Goal: Find specific page/section: Find specific page/section

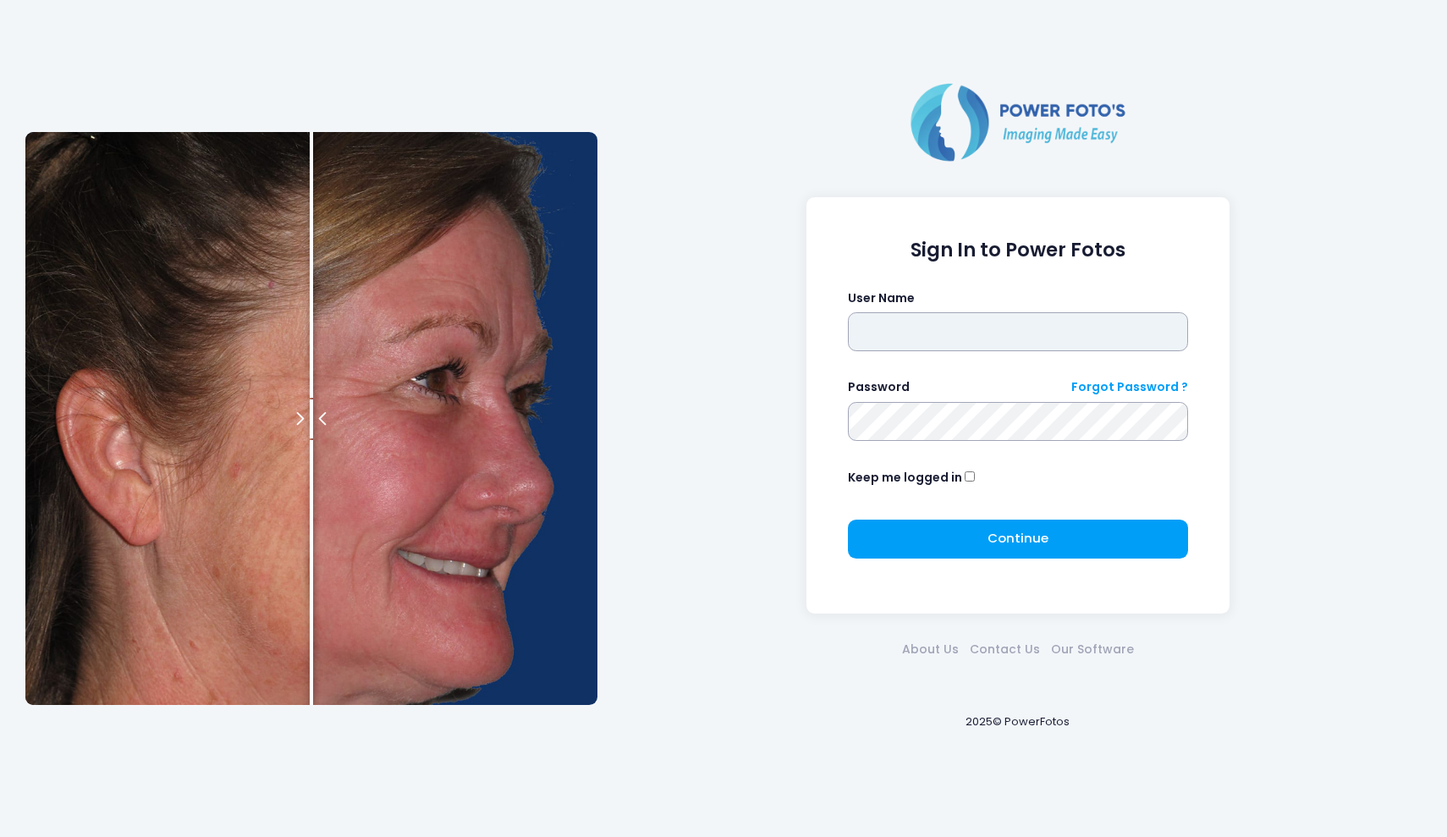
type input "*******"
click button "submit" at bounding box center [0, 0] width 0 height 0
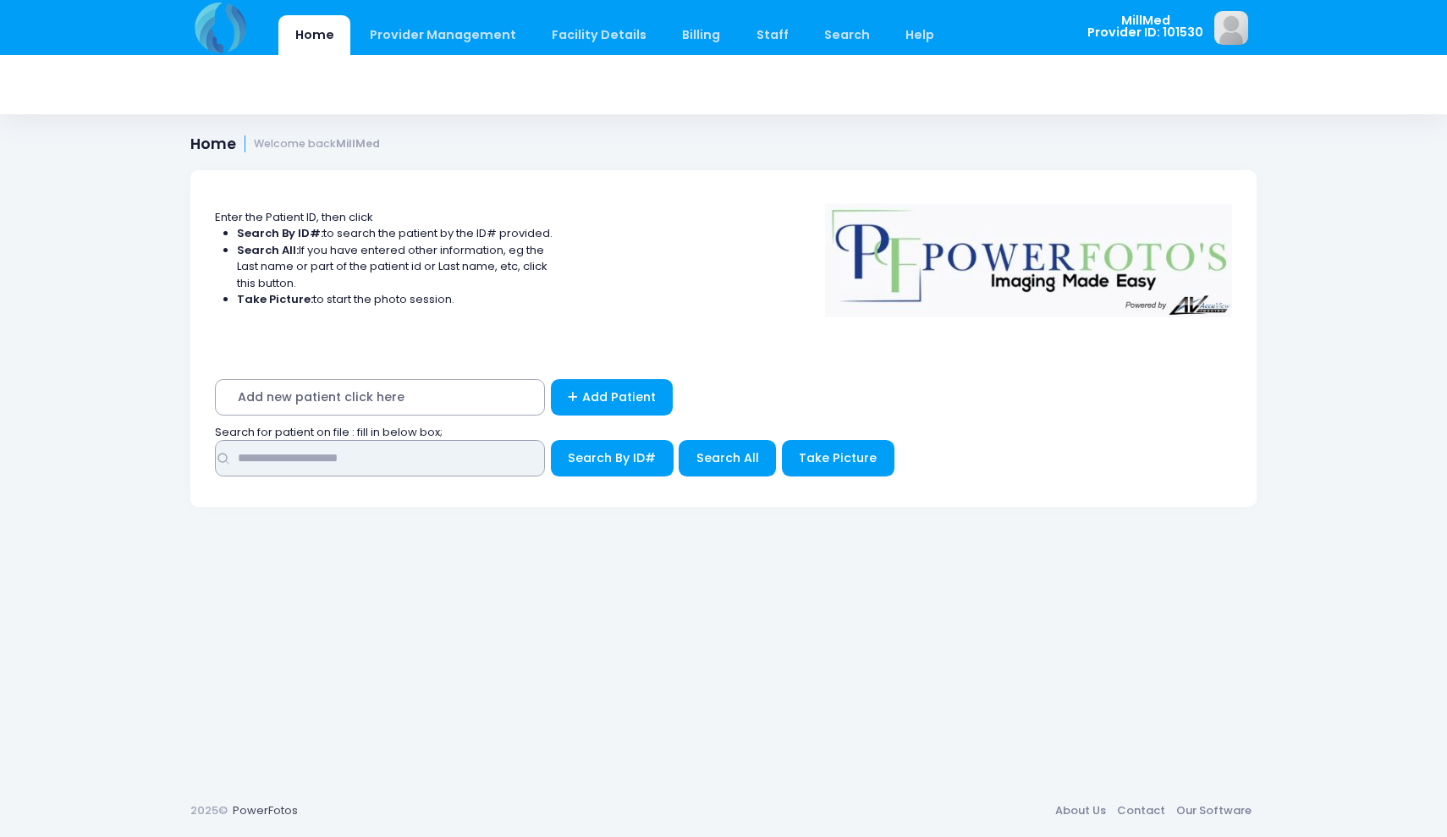
click at [468, 444] on input "text" at bounding box center [380, 458] width 330 height 36
type input "******"
click at [707, 461] on span "Search All" at bounding box center [727, 457] width 63 height 17
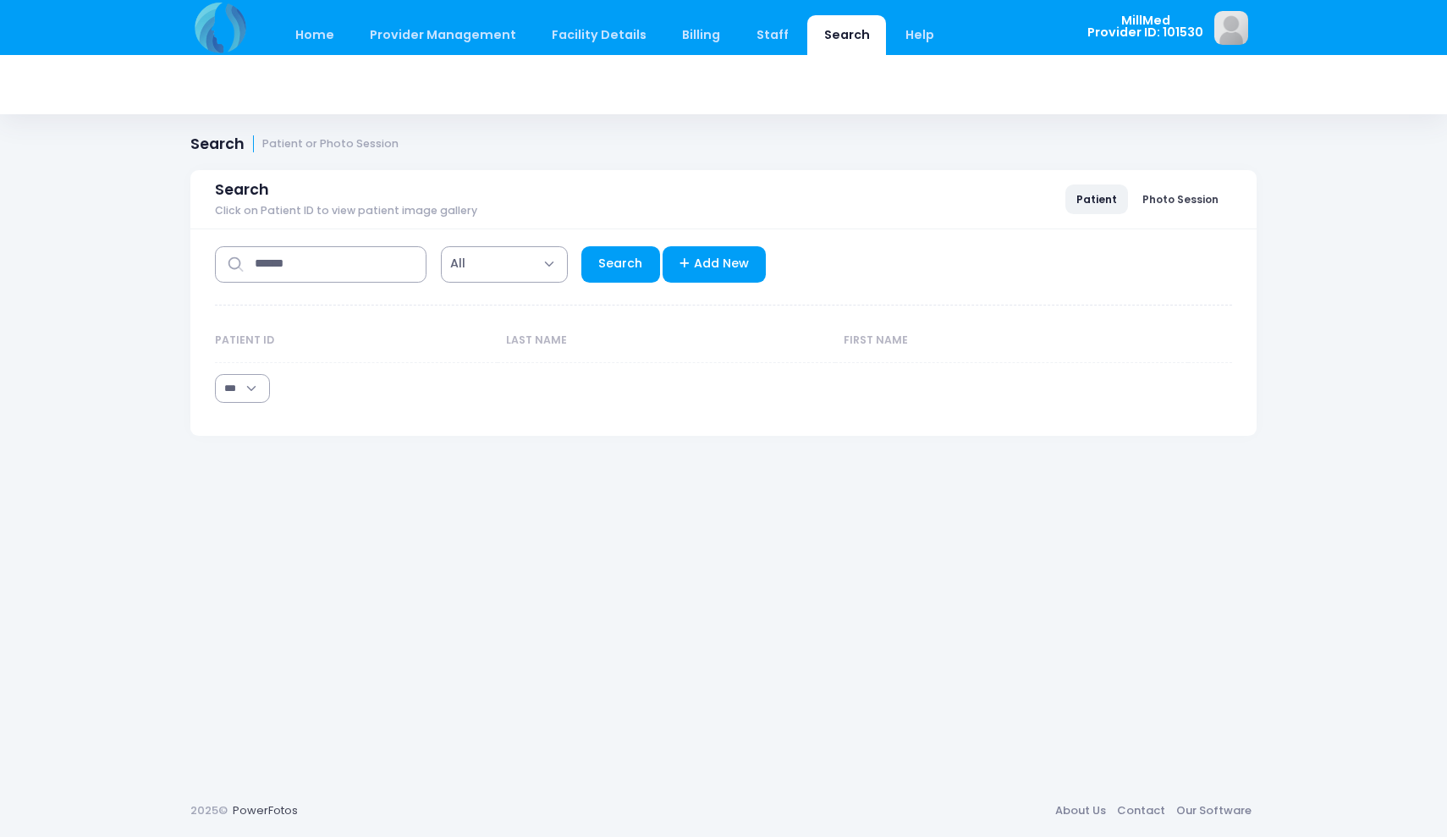
select select "***"
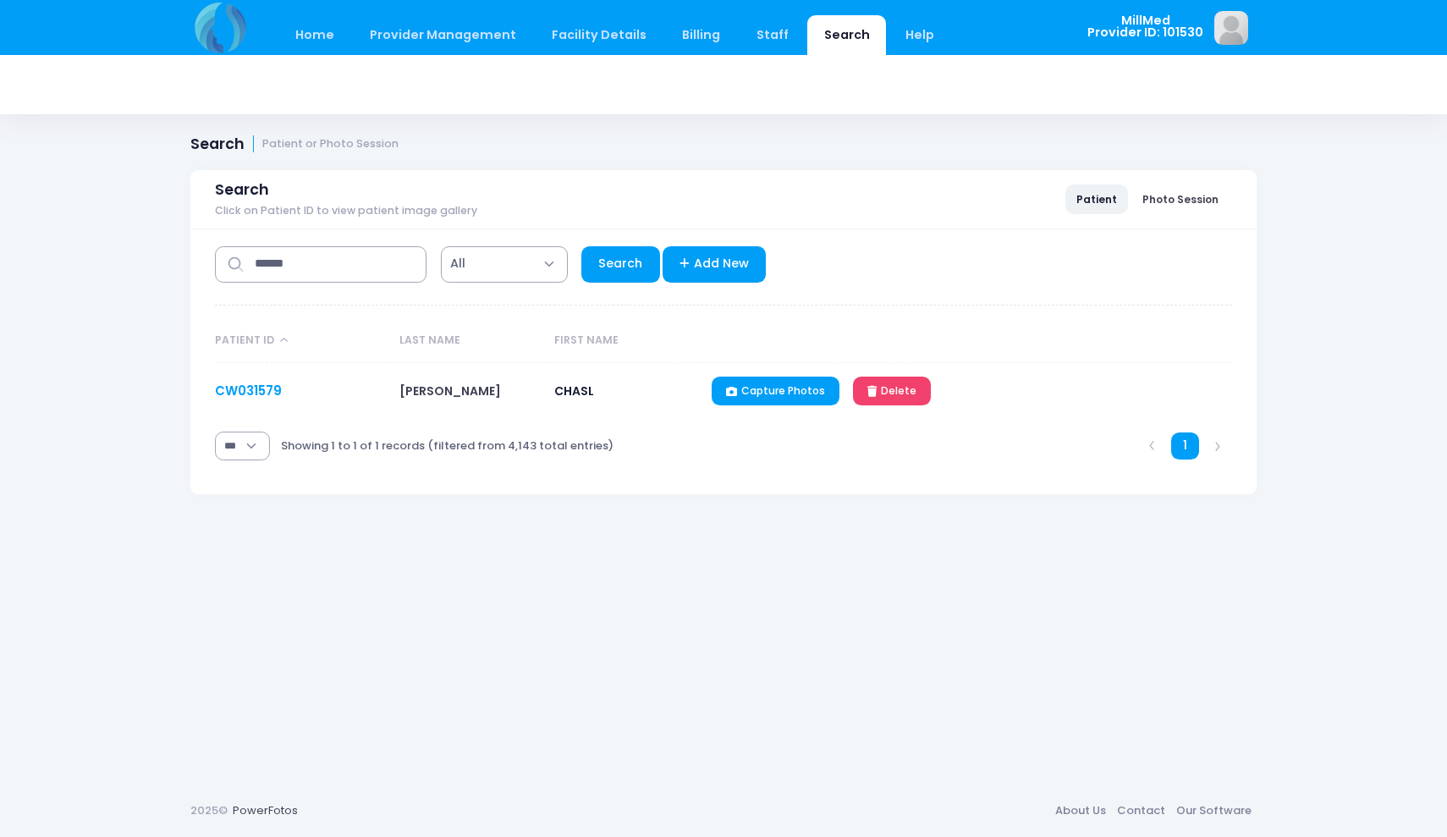
click at [265, 392] on link "CW031579" at bounding box center [248, 391] width 67 height 18
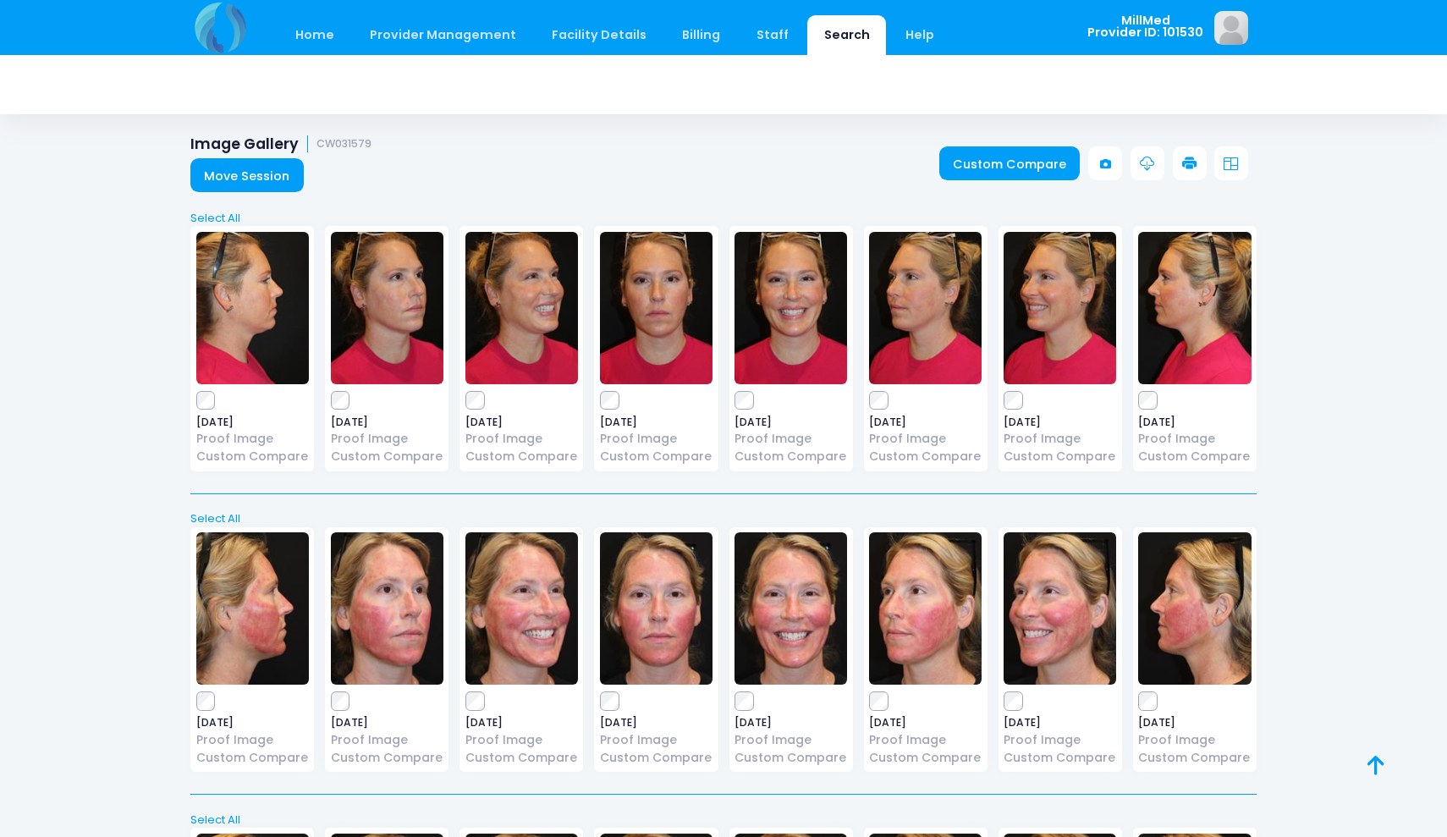
click at [659, 317] on img at bounding box center [656, 308] width 113 height 152
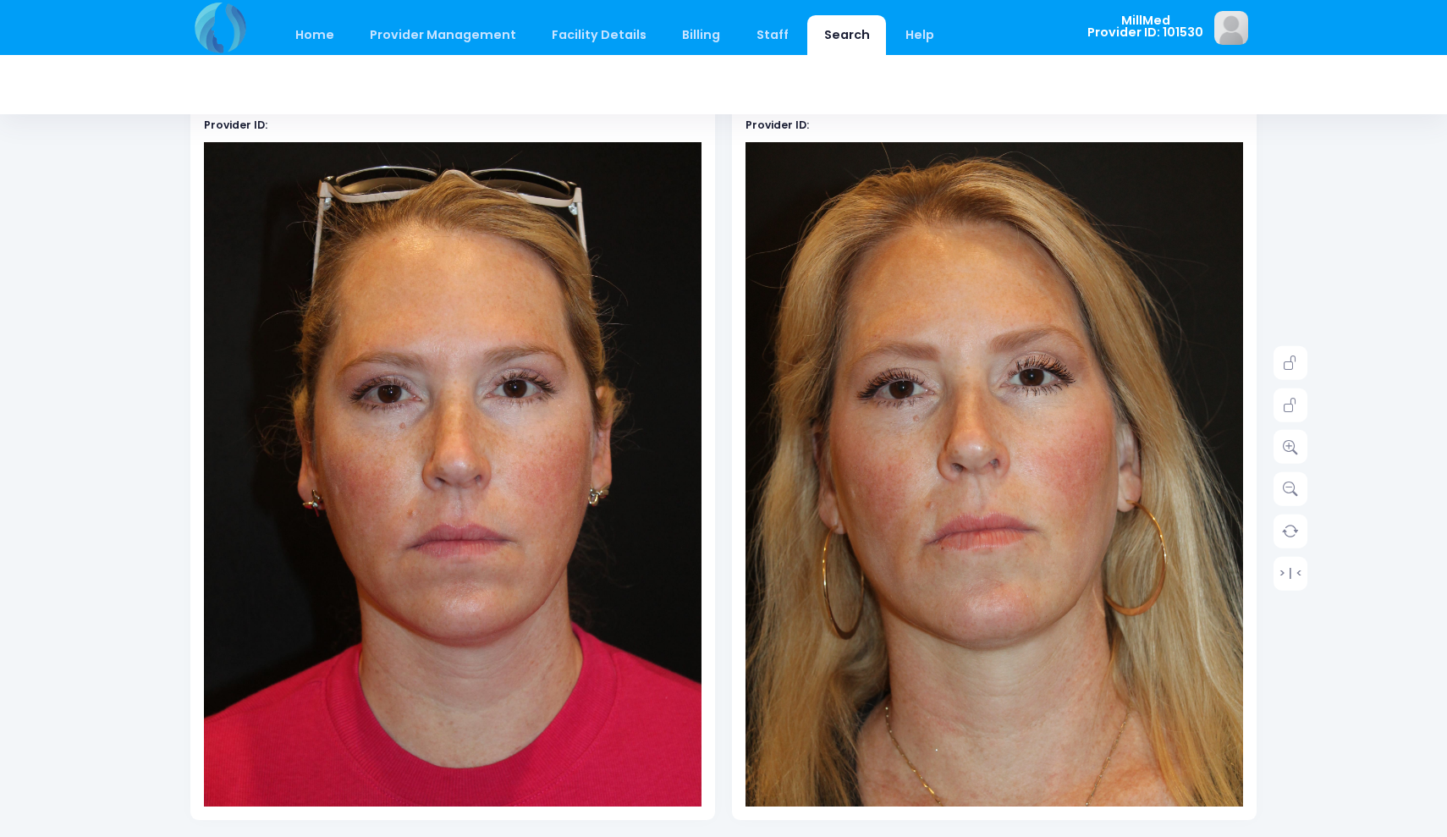
scroll to position [148, 0]
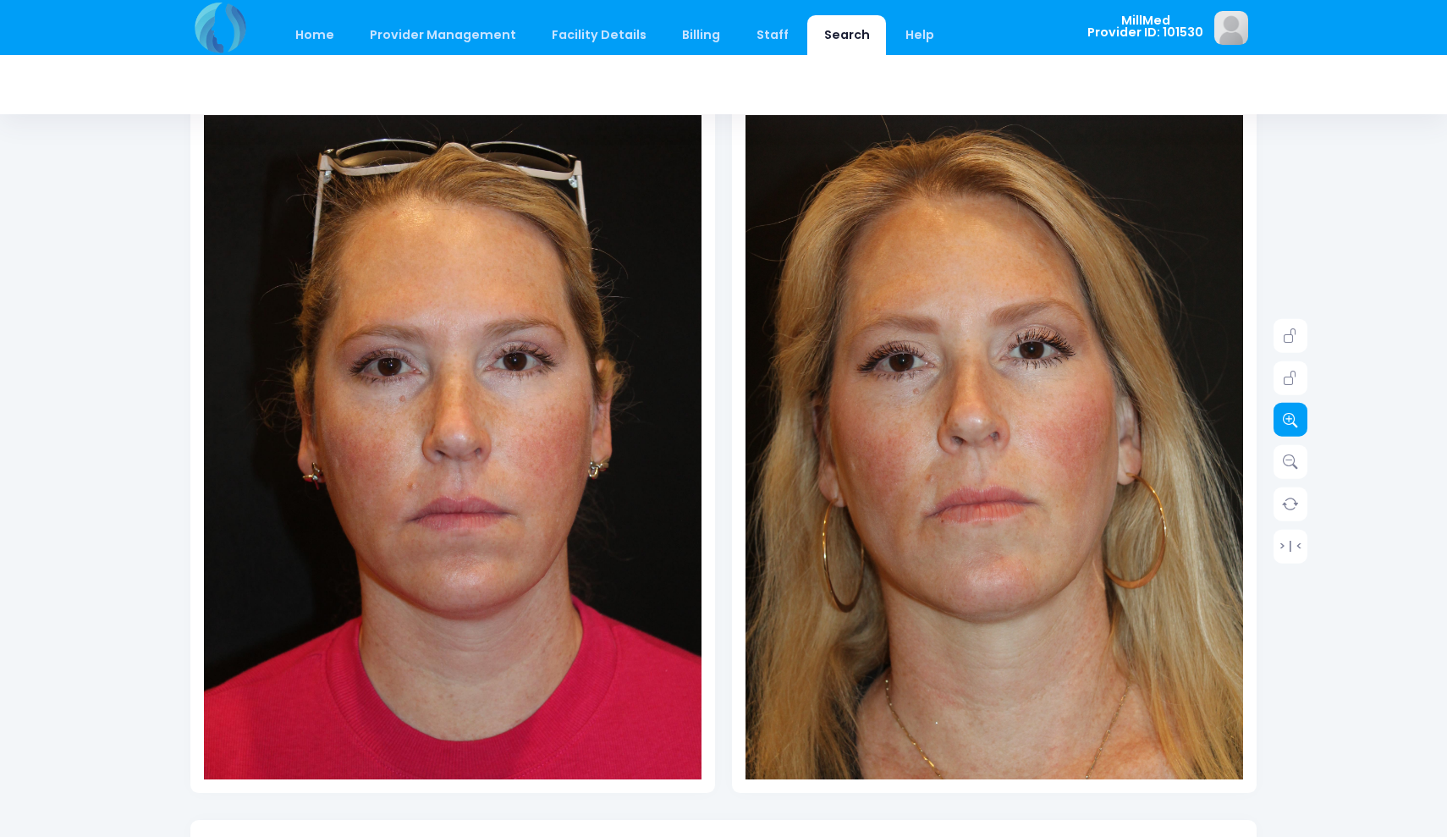
click at [1289, 420] on icon at bounding box center [1290, 419] width 15 height 15
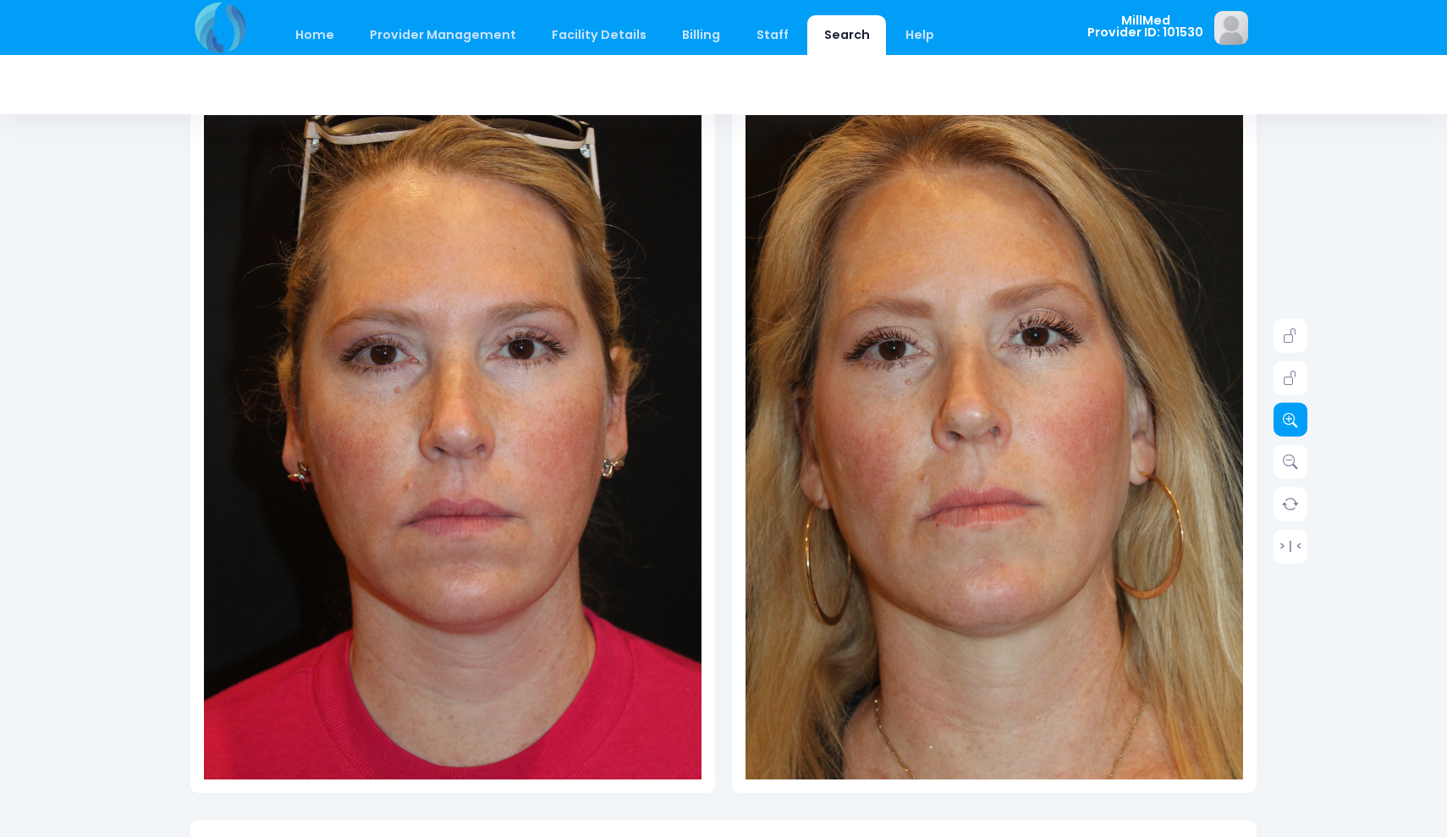
click at [1289, 420] on icon at bounding box center [1290, 419] width 15 height 15
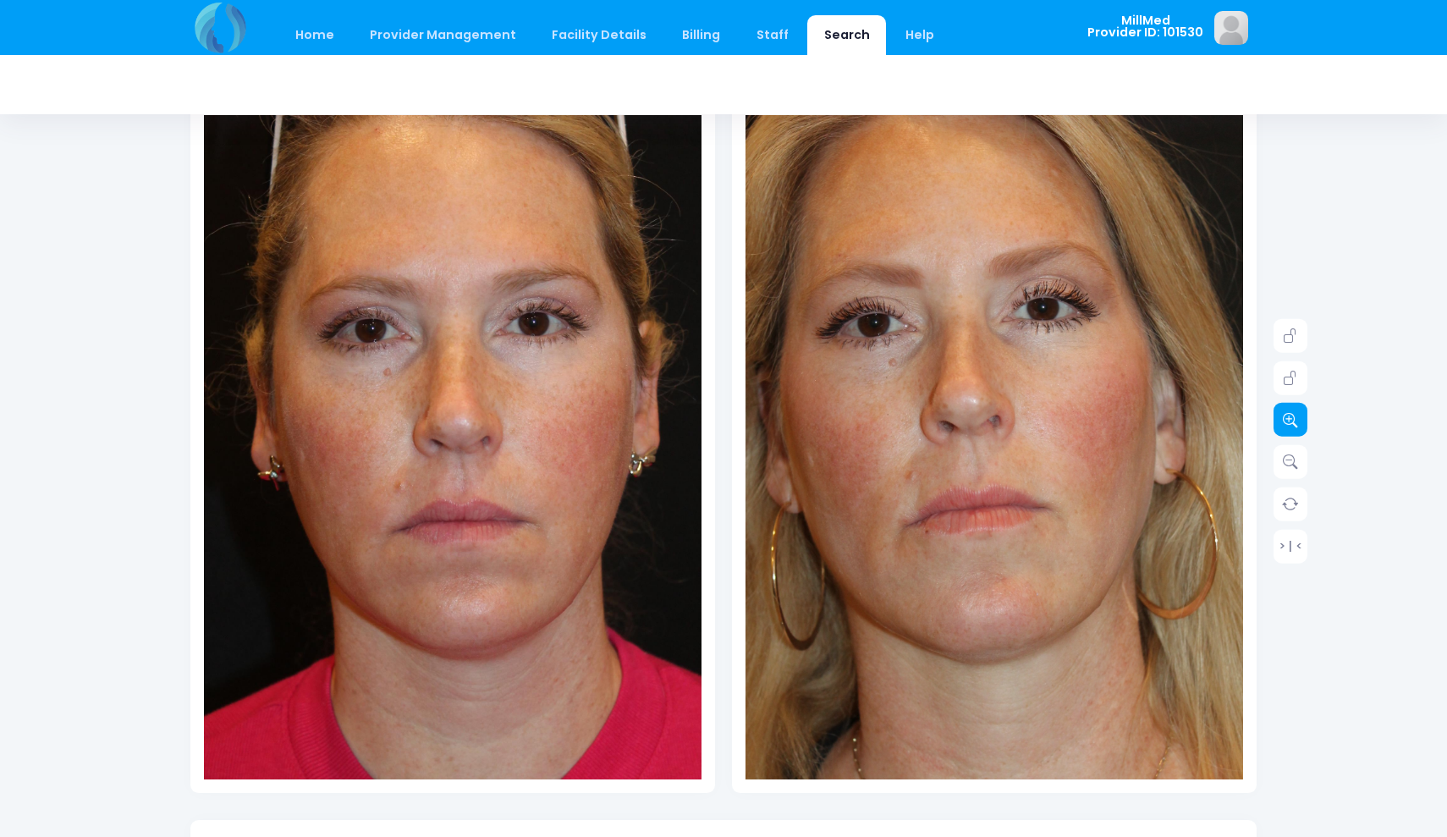
click at [1289, 420] on icon at bounding box center [1290, 419] width 15 height 15
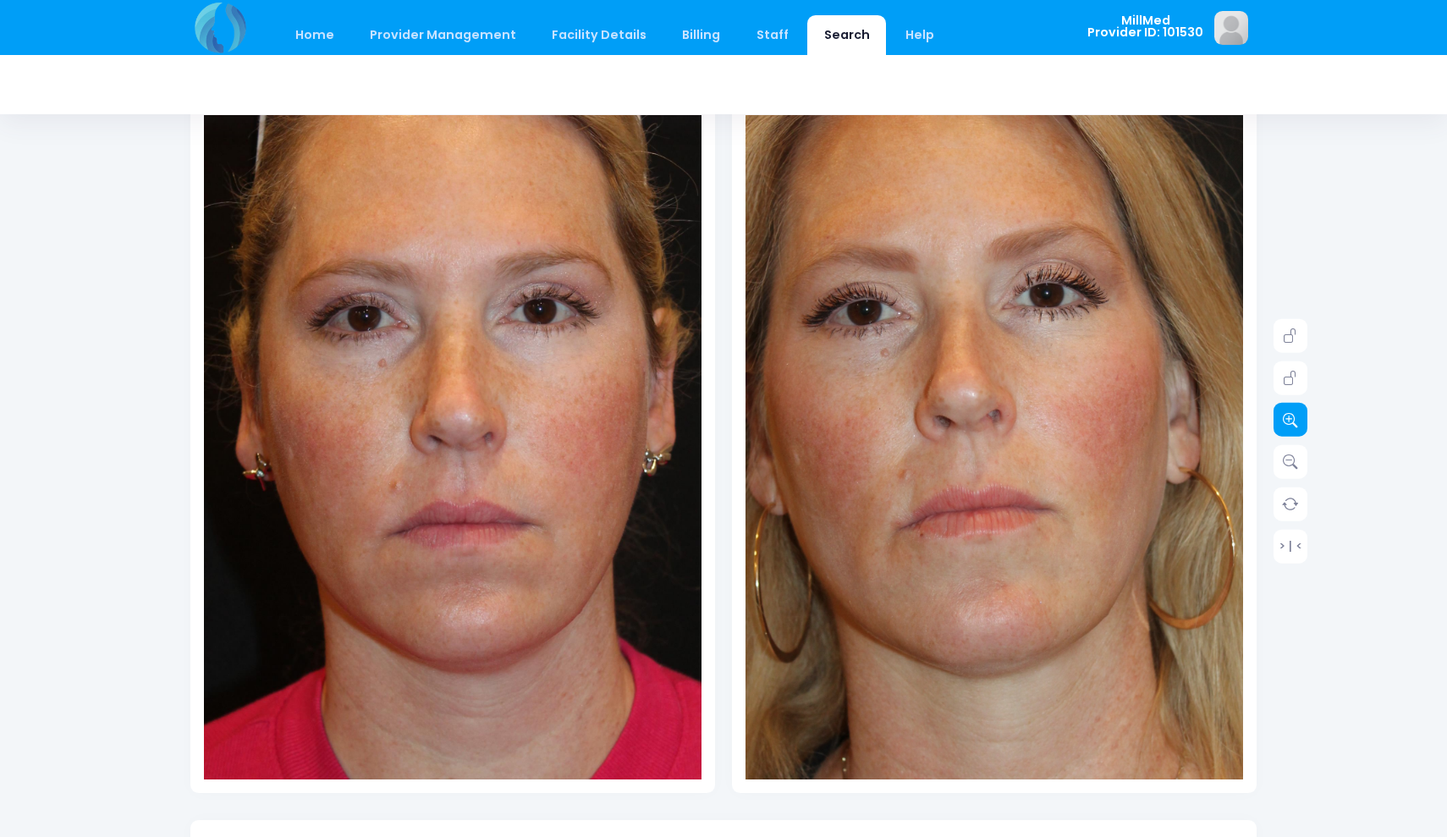
click at [1289, 420] on icon at bounding box center [1290, 419] width 15 height 15
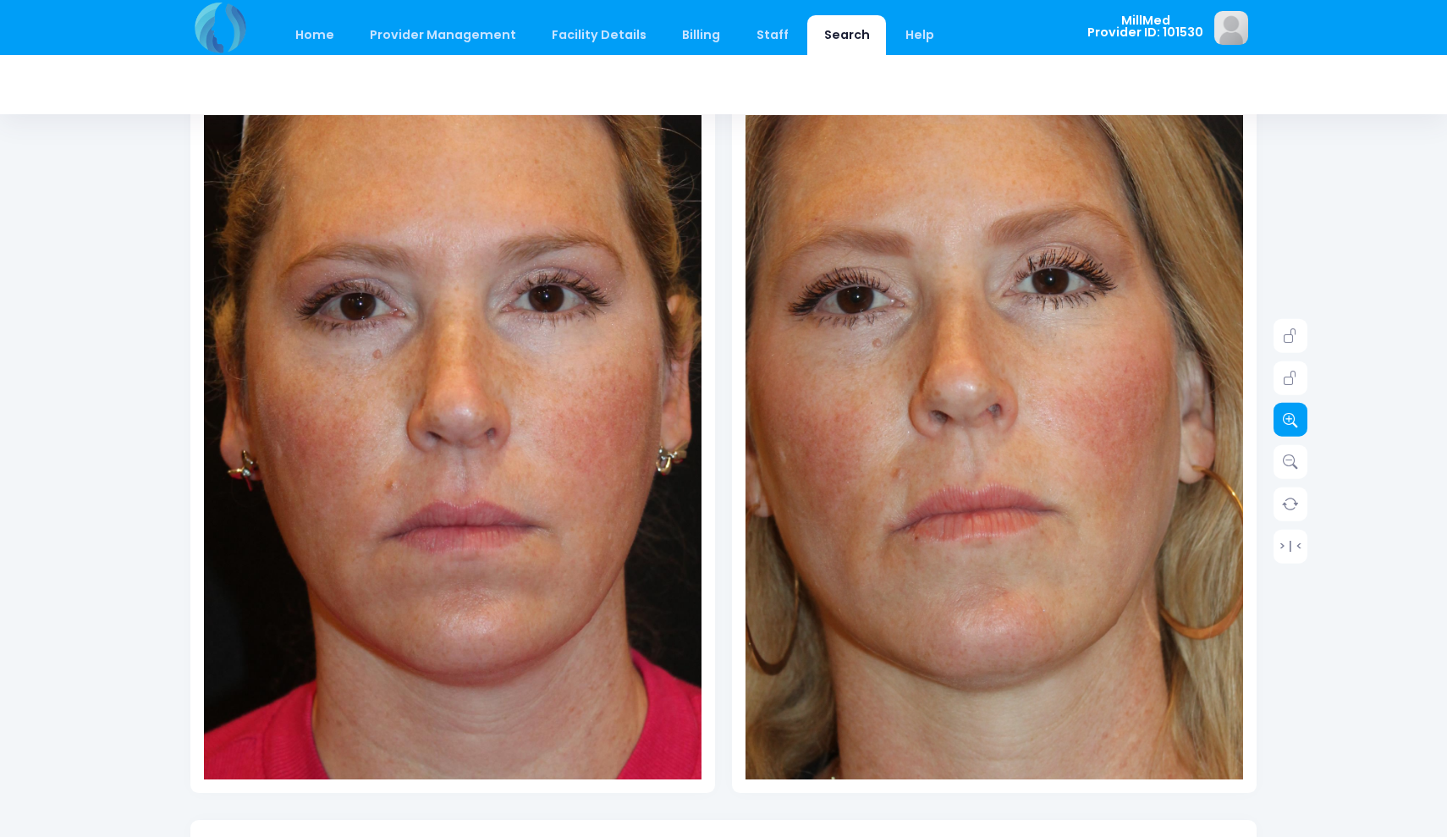
click at [1289, 420] on icon at bounding box center [1290, 419] width 15 height 15
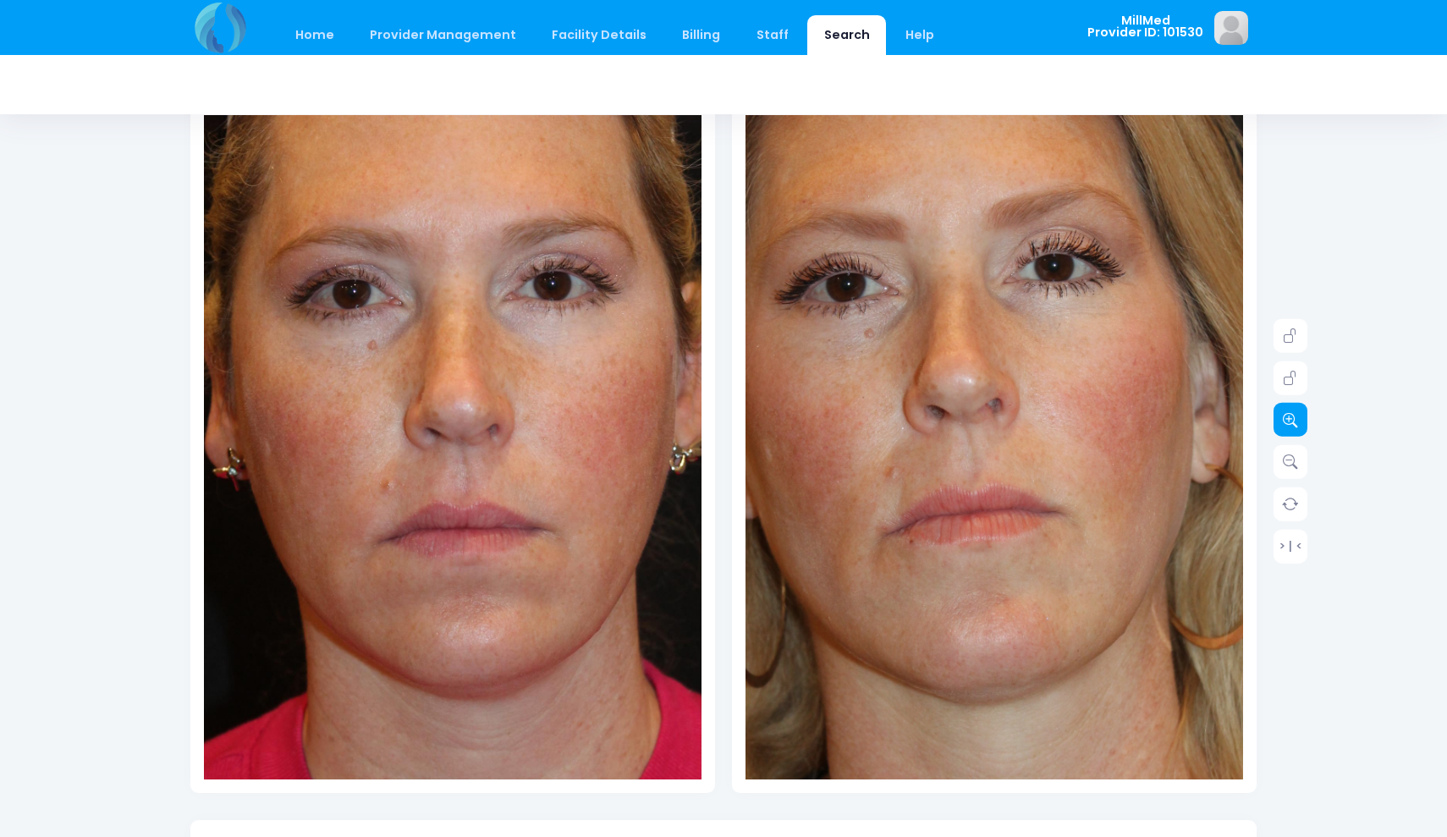
click at [1289, 420] on icon at bounding box center [1290, 419] width 15 height 15
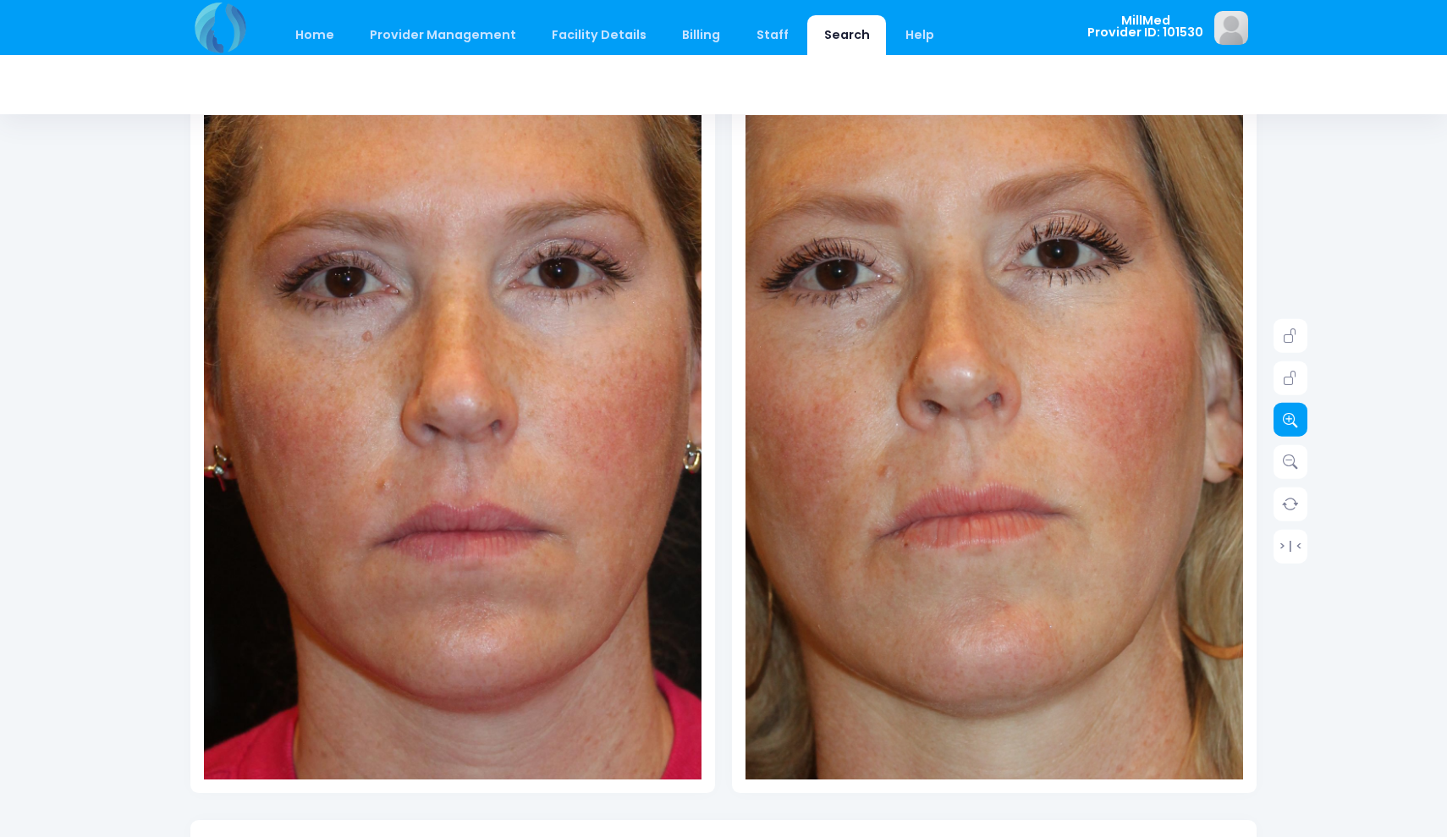
click at [1289, 420] on icon at bounding box center [1290, 419] width 15 height 15
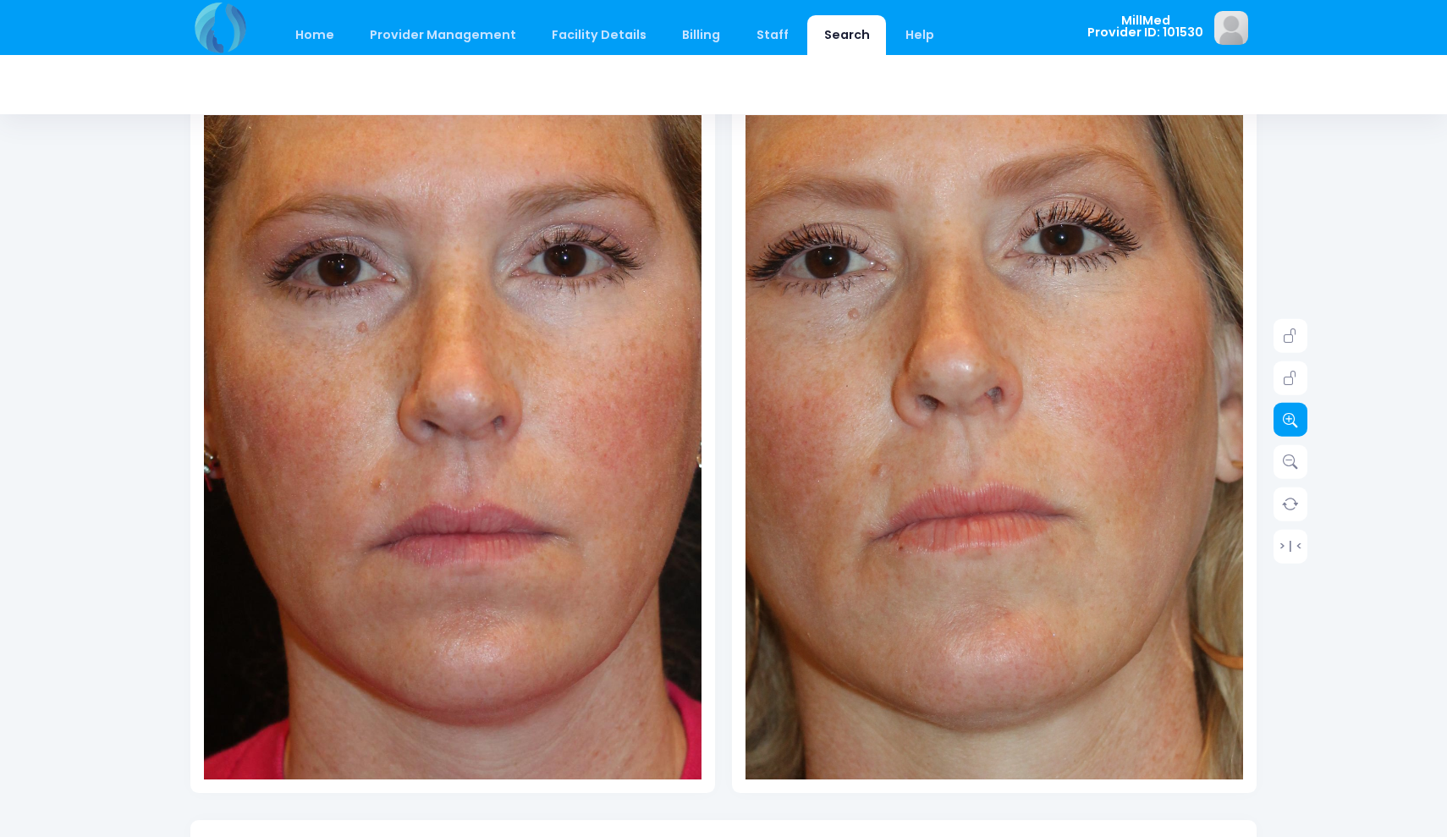
click at [1289, 420] on icon at bounding box center [1290, 419] width 15 height 15
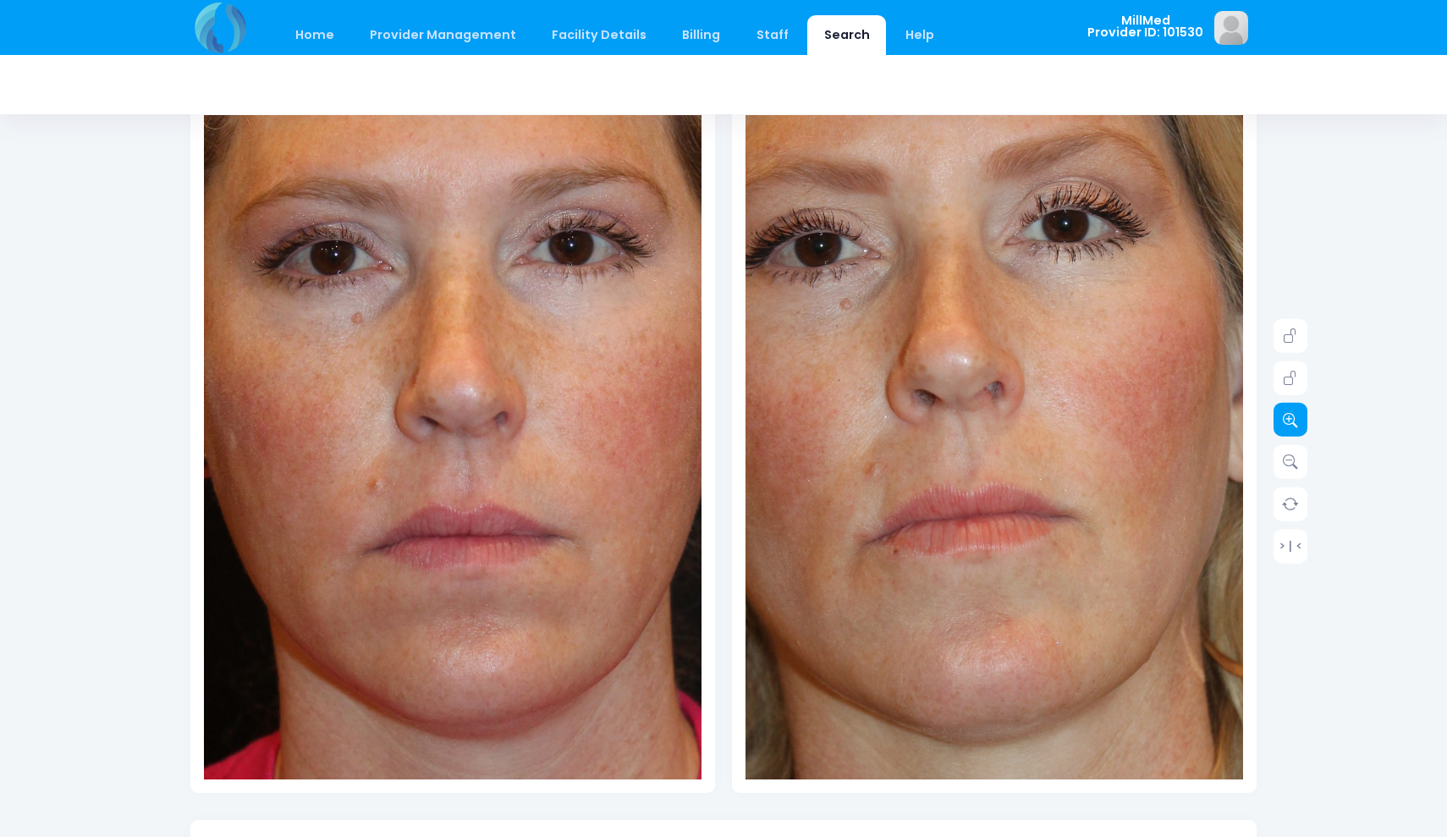
click at [1289, 420] on icon at bounding box center [1290, 419] width 15 height 15
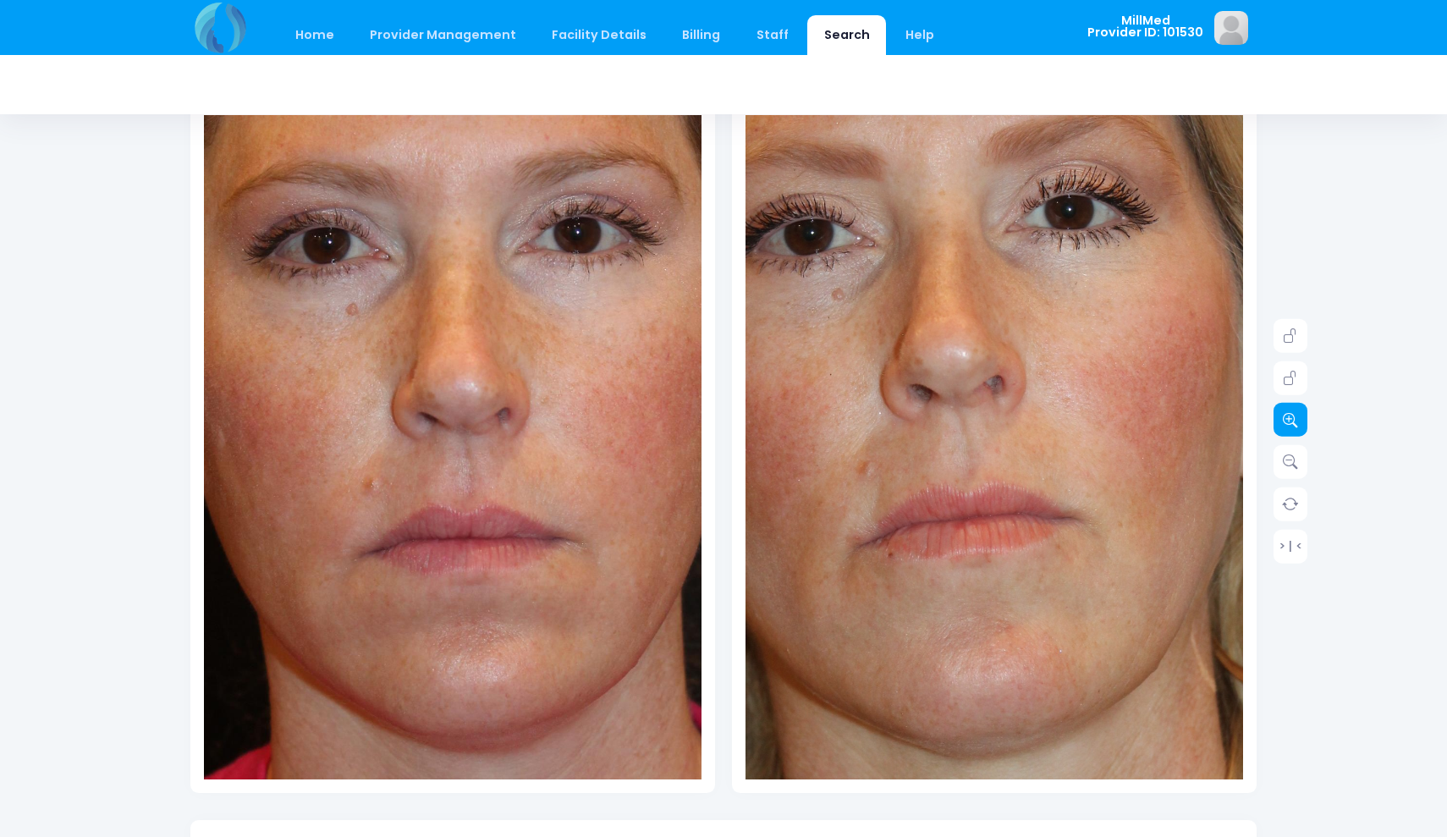
click at [1289, 420] on icon at bounding box center [1290, 419] width 15 height 15
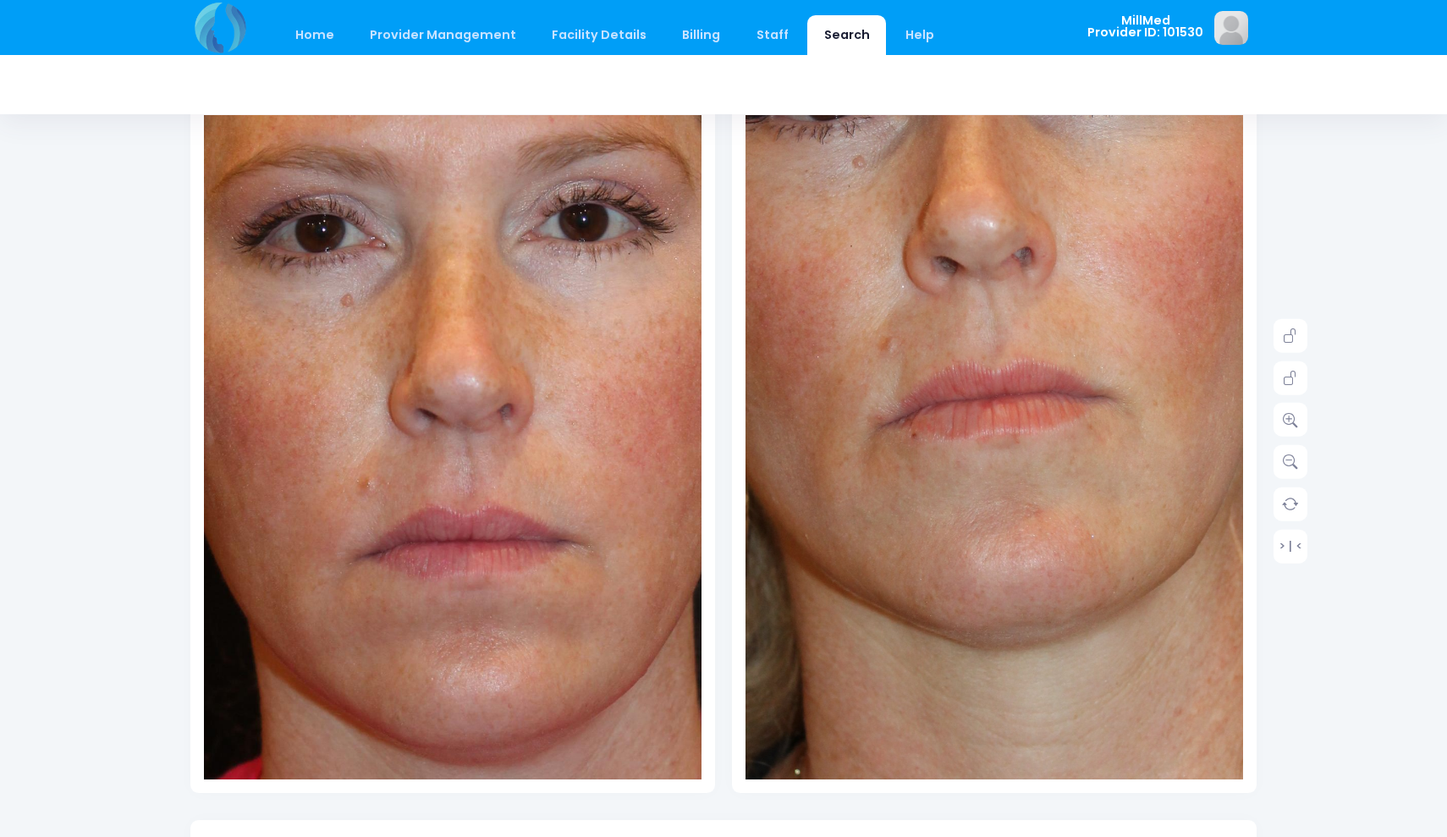
click at [968, 545] on img at bounding box center [1023, 365] width 1044 height 1569
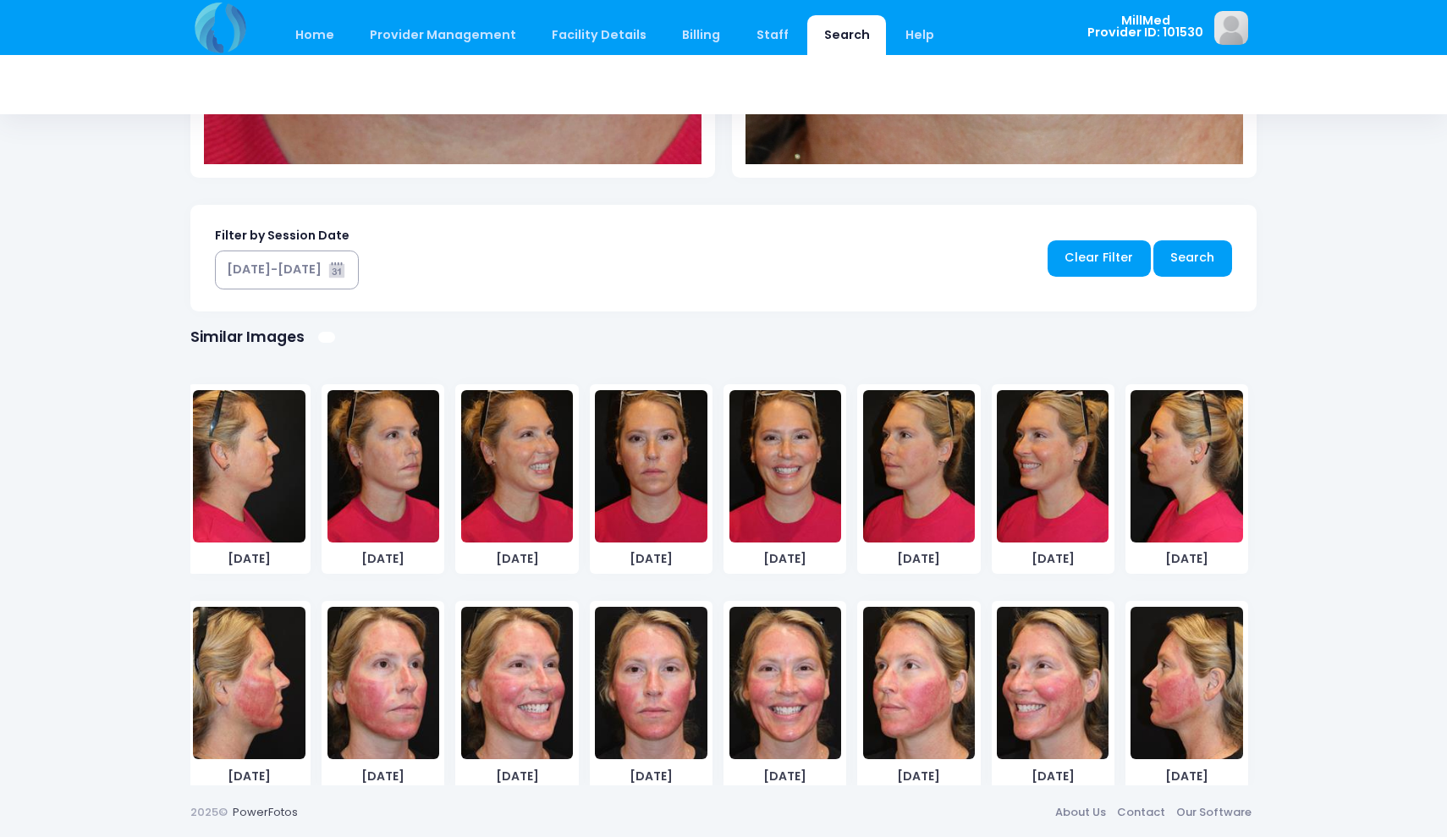
scroll to position [756, 0]
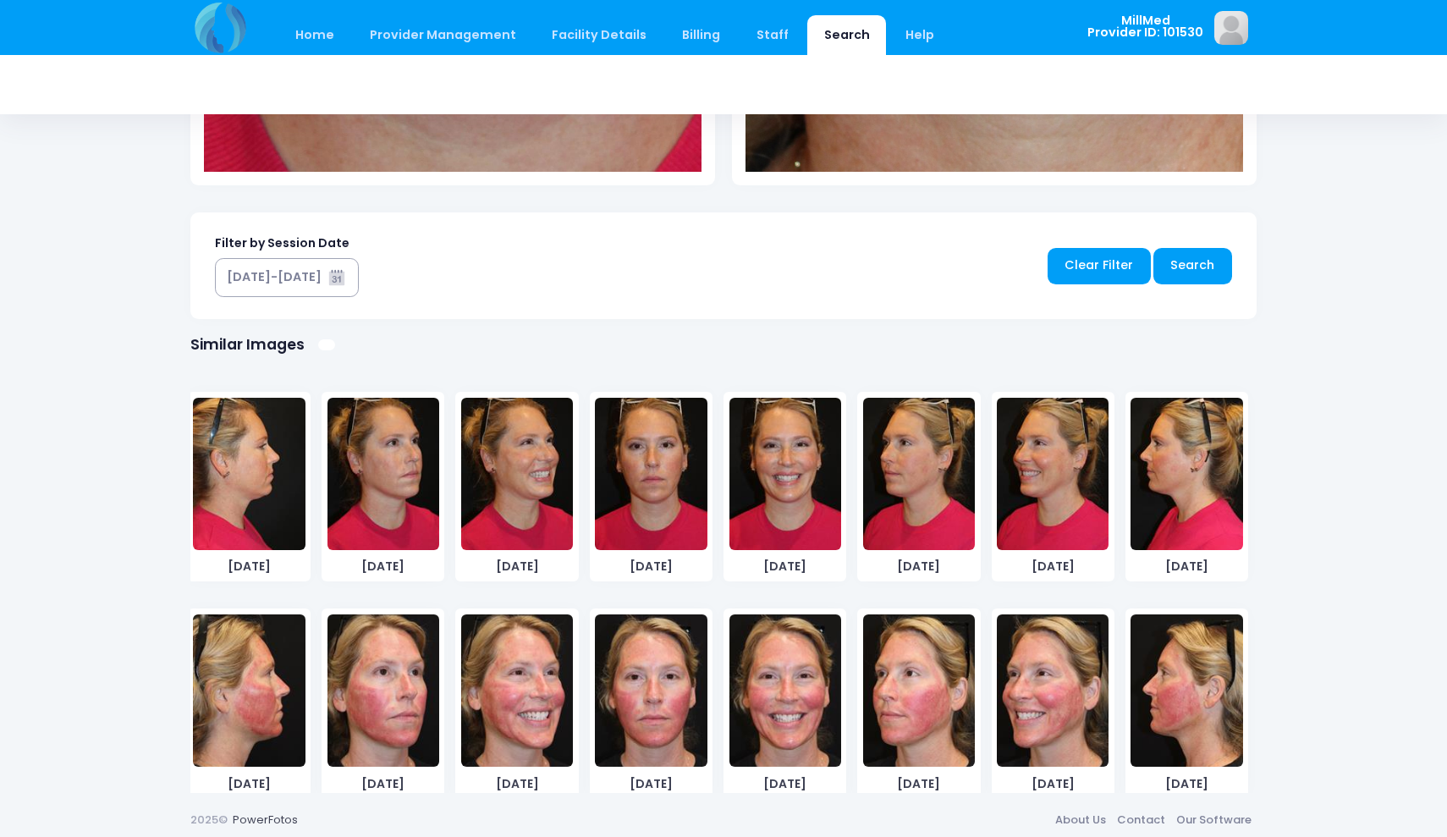
click at [643, 723] on img at bounding box center [651, 690] width 112 height 152
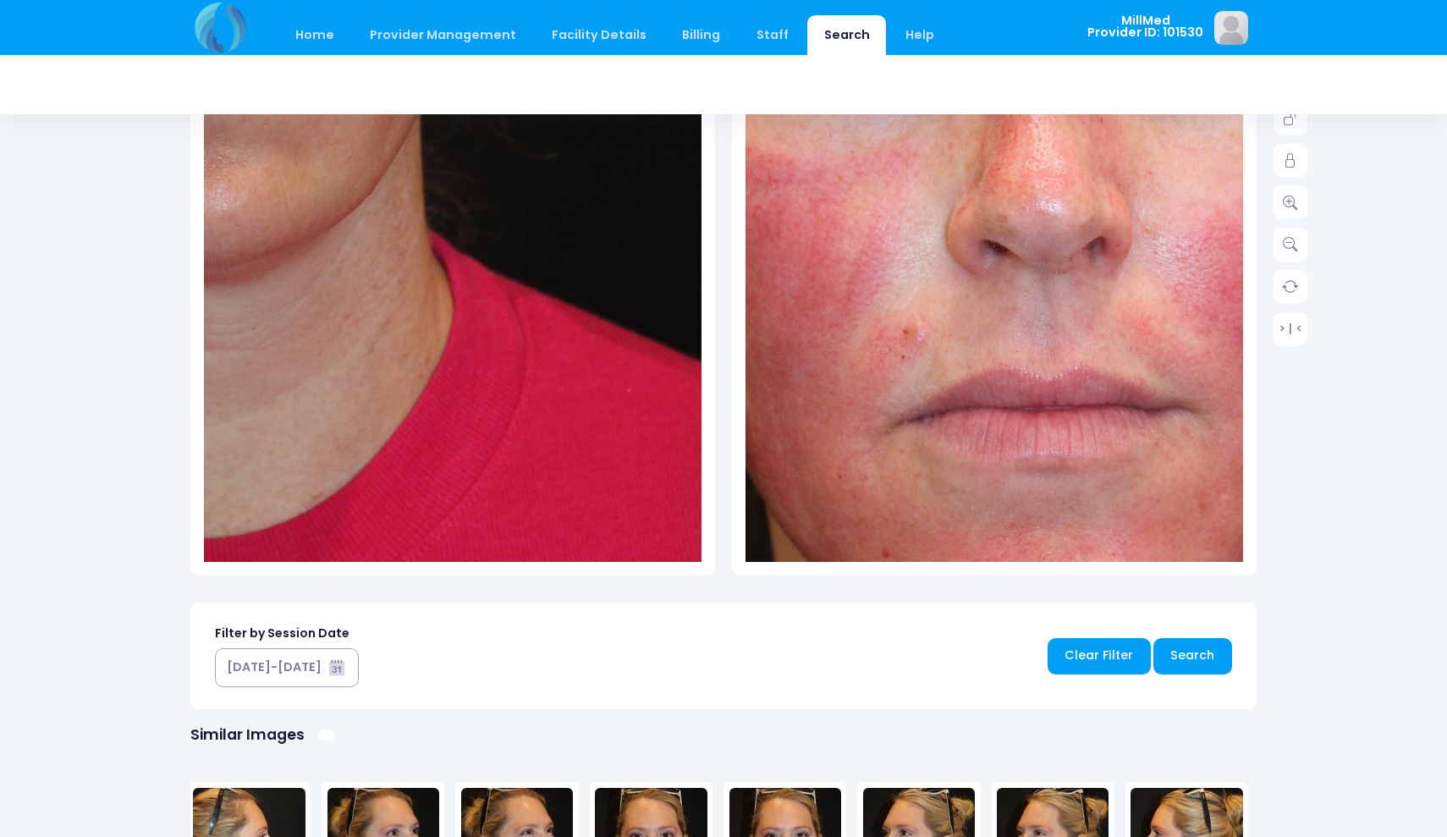
scroll to position [366, 0]
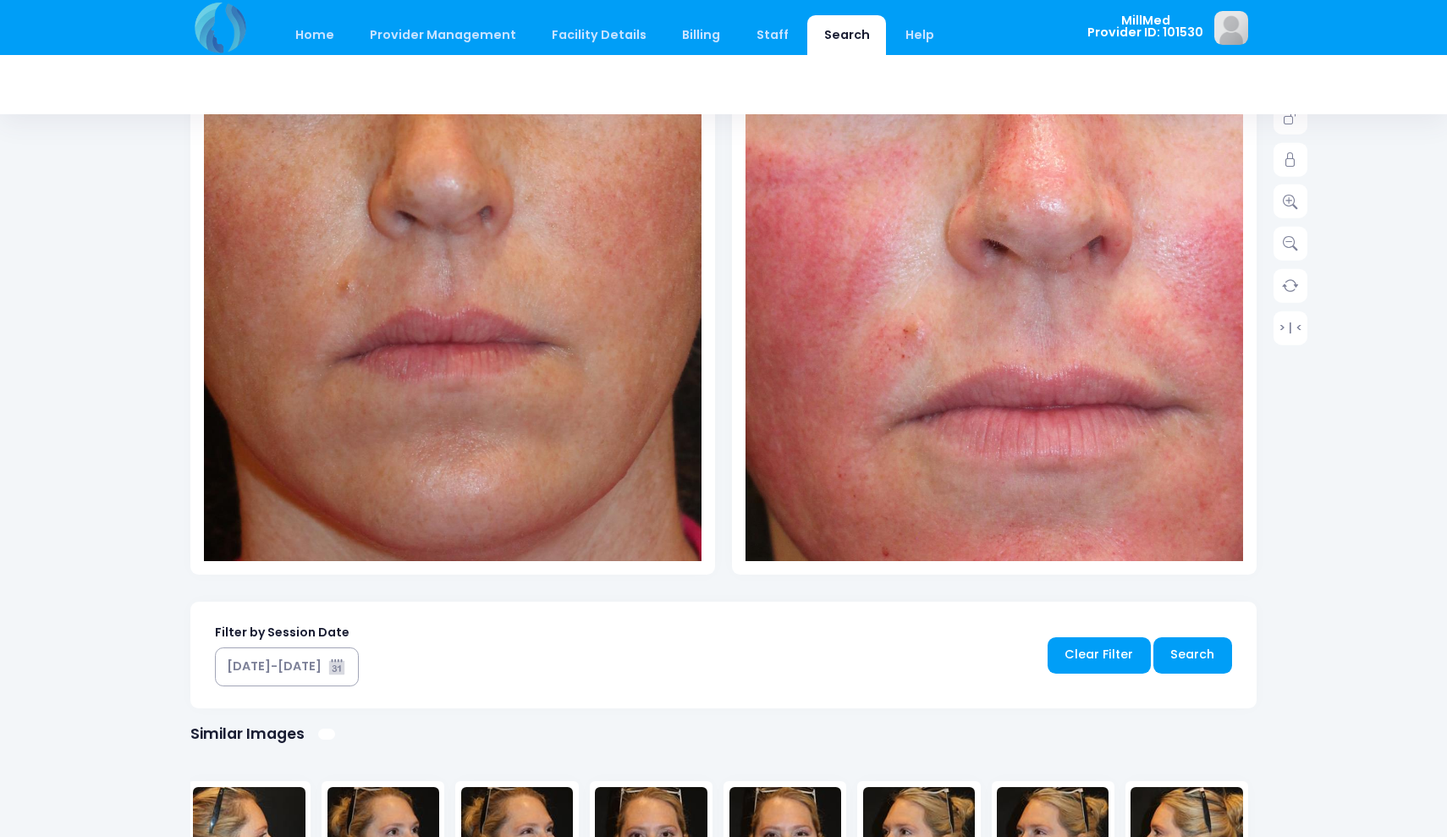
click at [471, 211] on img at bounding box center [432, 291] width 1044 height 1569
click at [1023, 297] on img at bounding box center [1023, 147] width 1044 height 1566
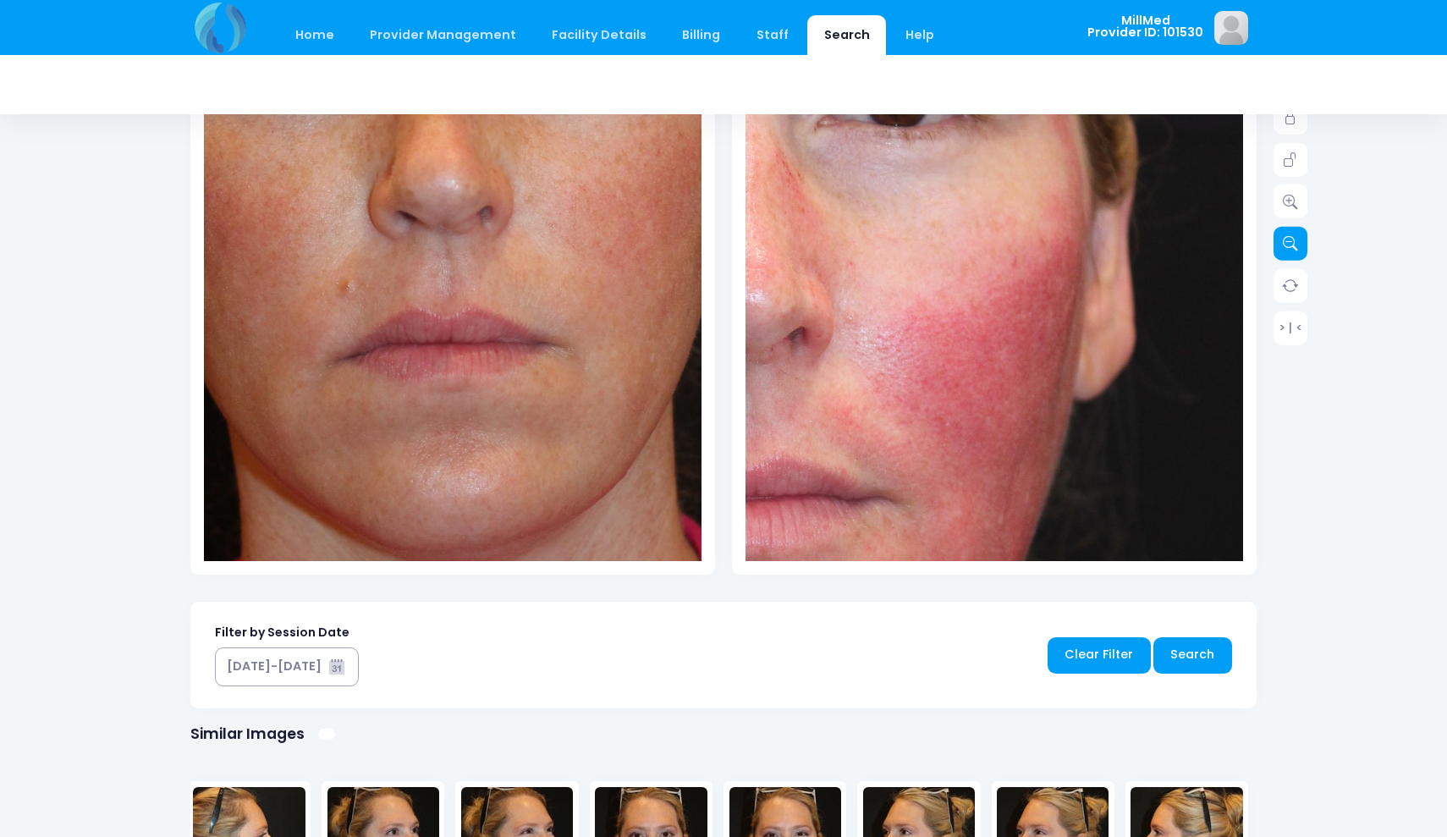
click at [1294, 234] on link at bounding box center [1290, 244] width 34 height 34
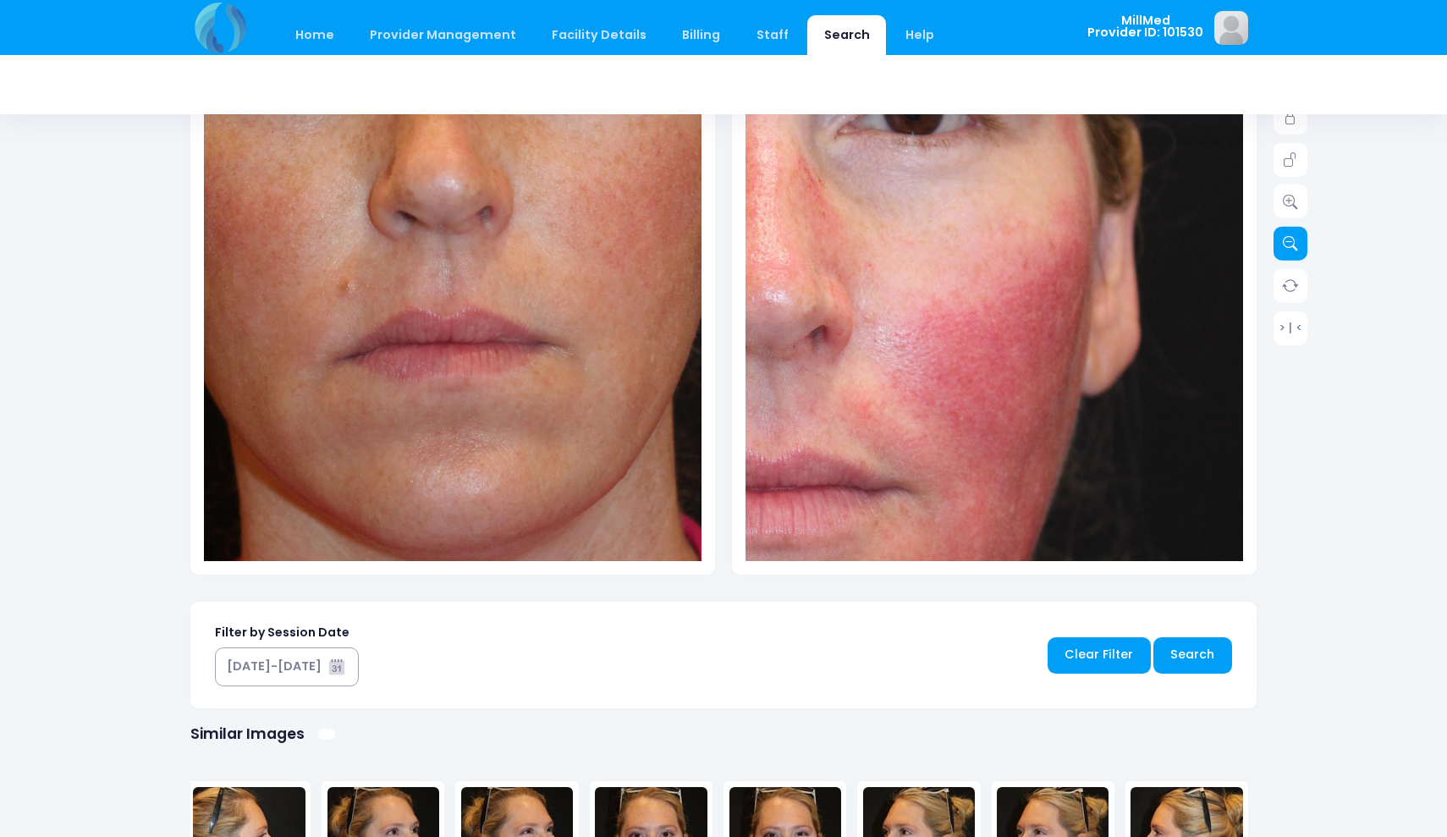
click at [1294, 234] on link at bounding box center [1290, 244] width 34 height 34
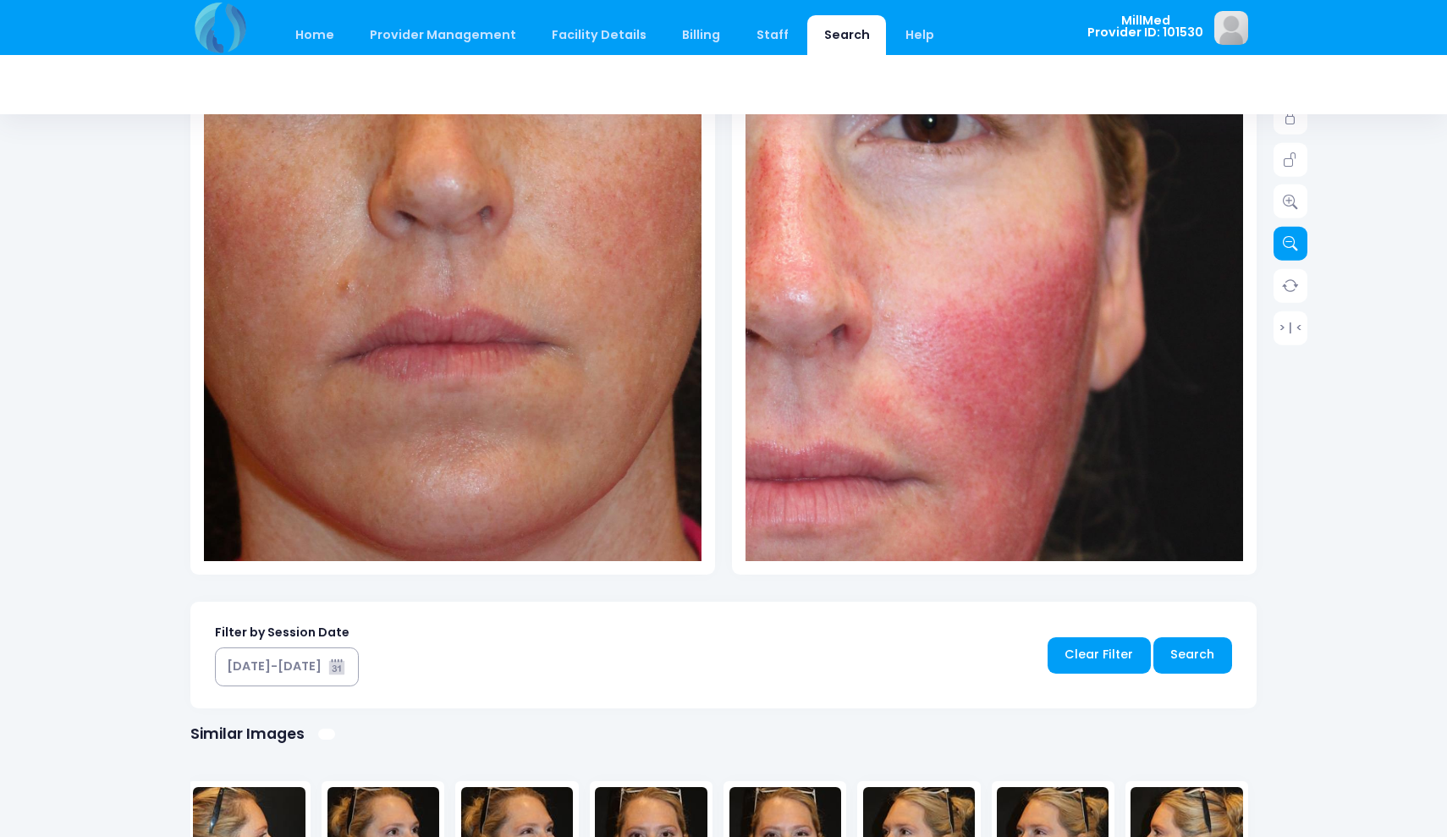
click at [1294, 234] on link at bounding box center [1290, 244] width 34 height 34
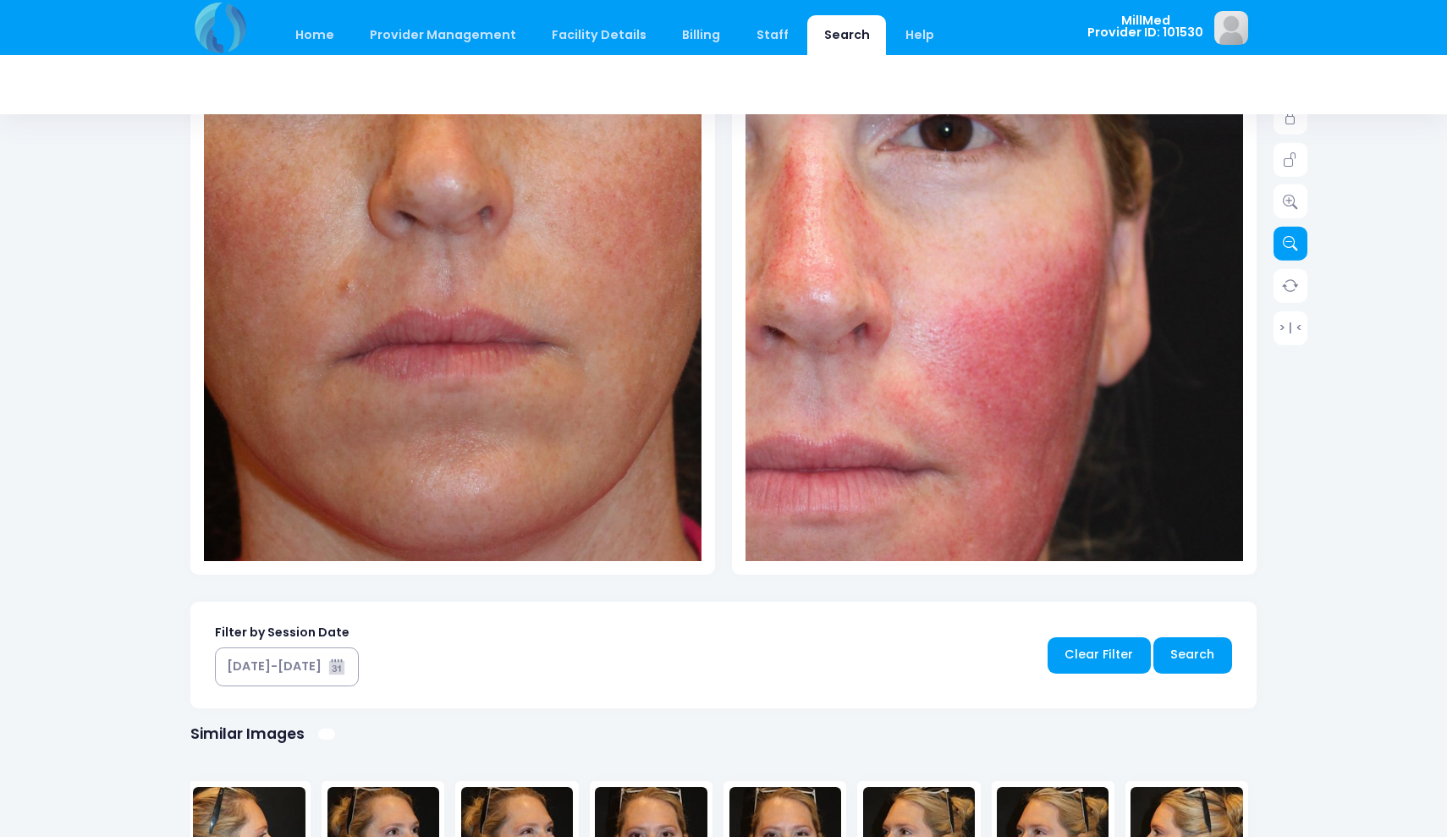
click at [1294, 234] on link at bounding box center [1290, 244] width 34 height 34
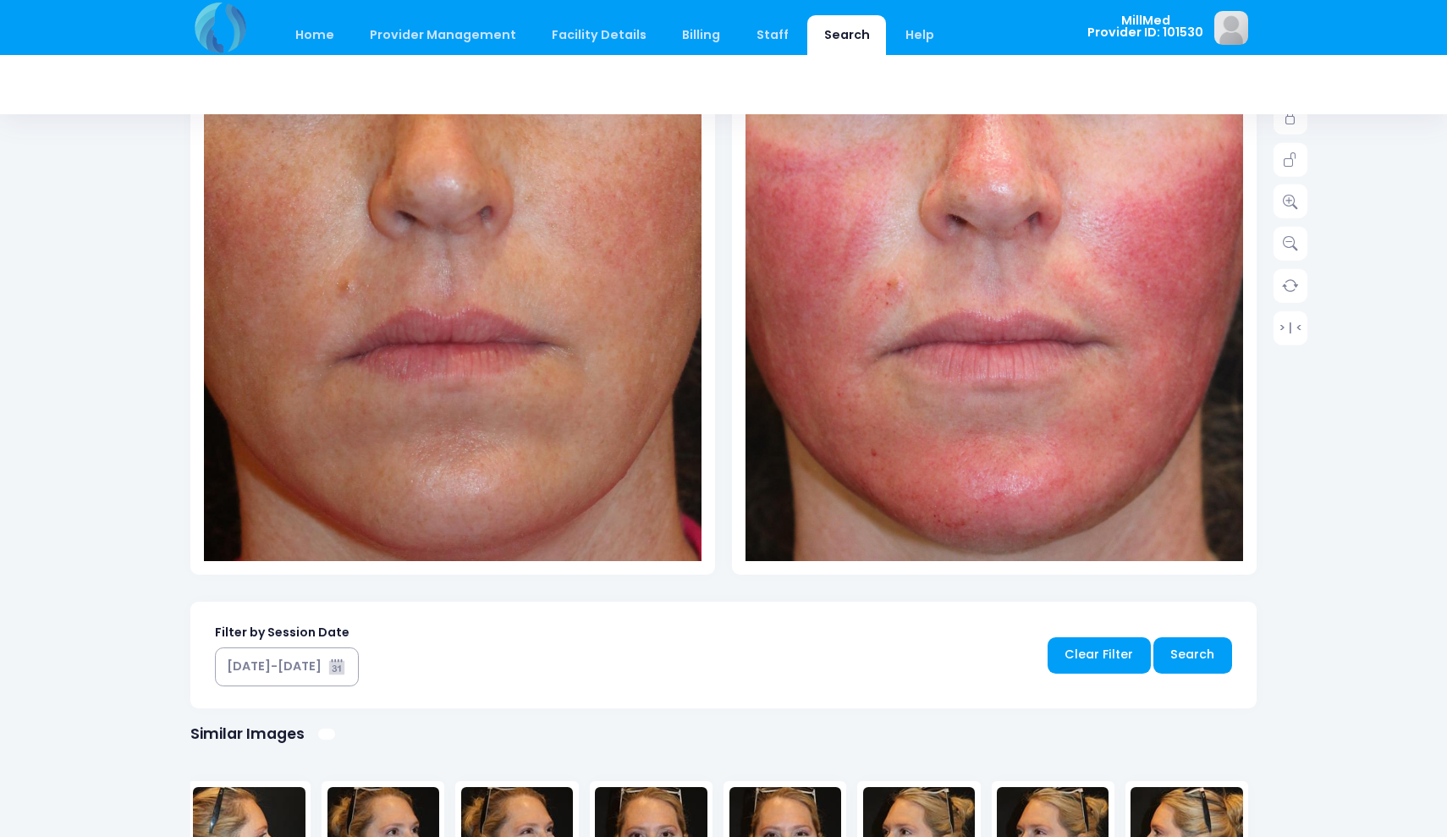
click at [1020, 414] on img at bounding box center [977, 144] width 795 height 1194
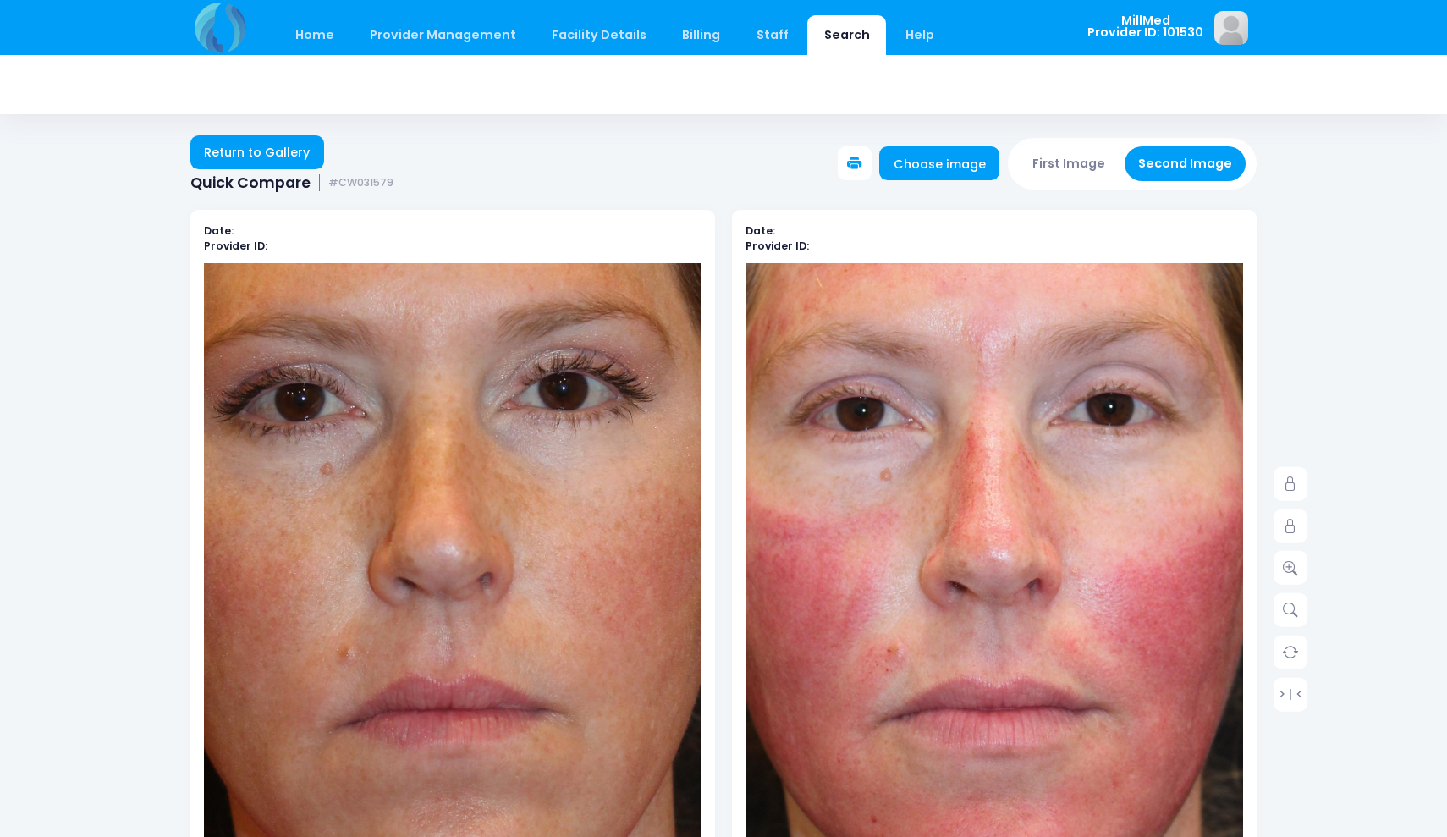
scroll to position [0, 0]
click at [287, 149] on link "Return to Gallery" at bounding box center [257, 152] width 134 height 34
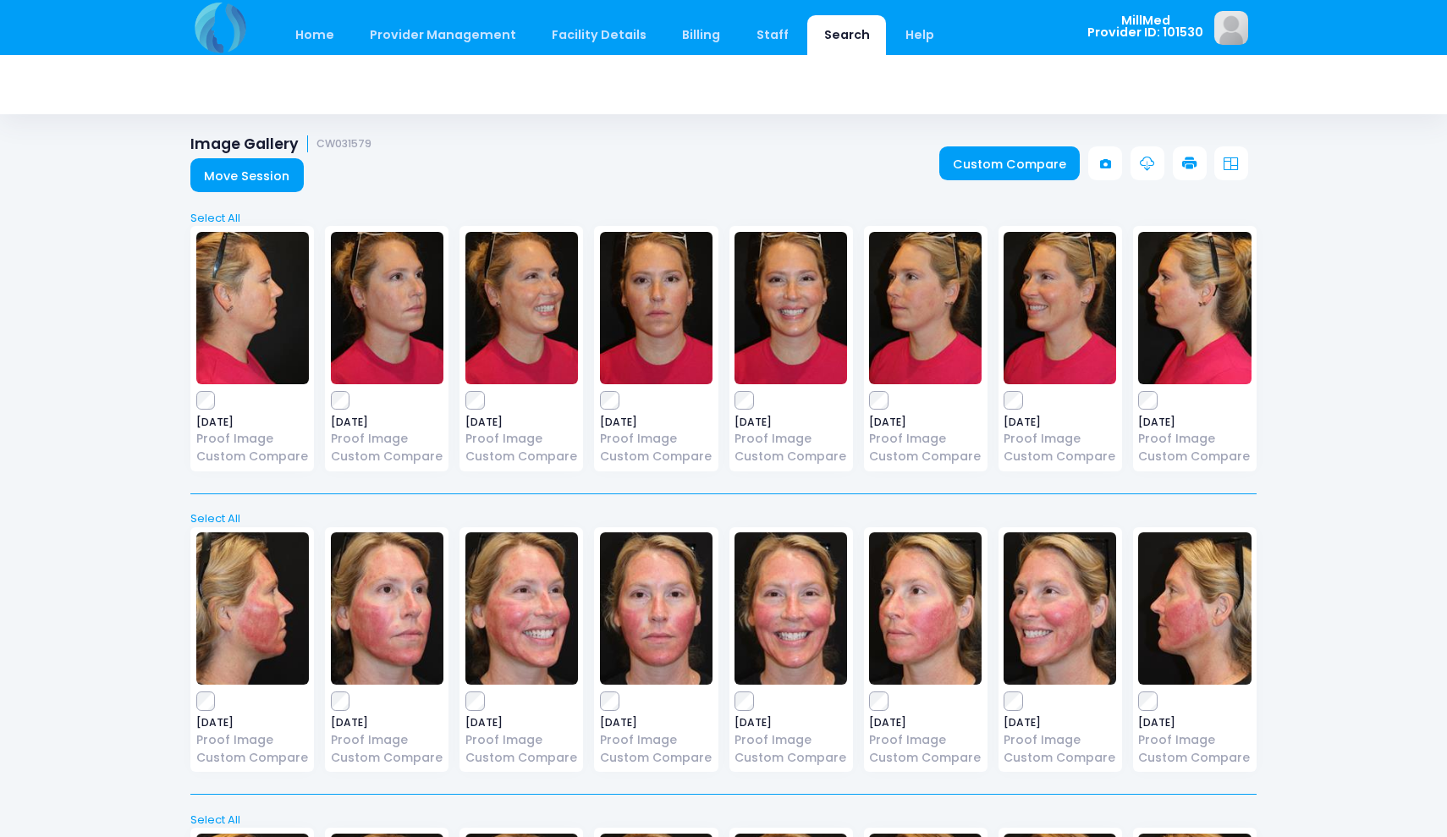
click at [656, 344] on img at bounding box center [656, 308] width 113 height 152
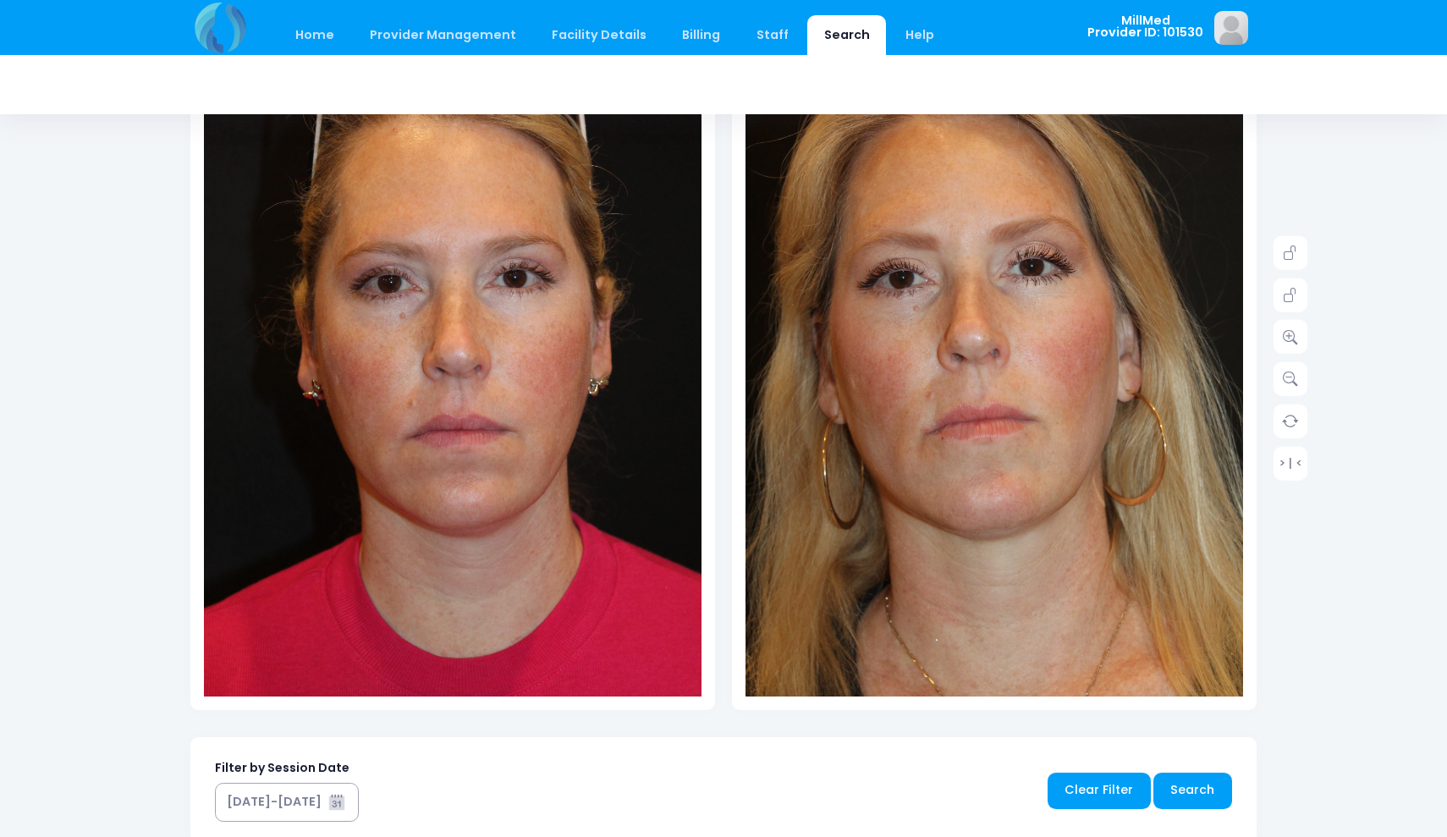
scroll to position [234, 0]
